Goal: Book appointment/travel/reservation

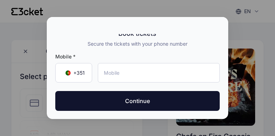
scroll to position [25, 0]
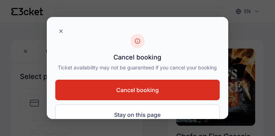
click at [140, 94] on span "Cancel booking" at bounding box center [137, 90] width 43 height 9
